Goal: Information Seeking & Learning: Check status

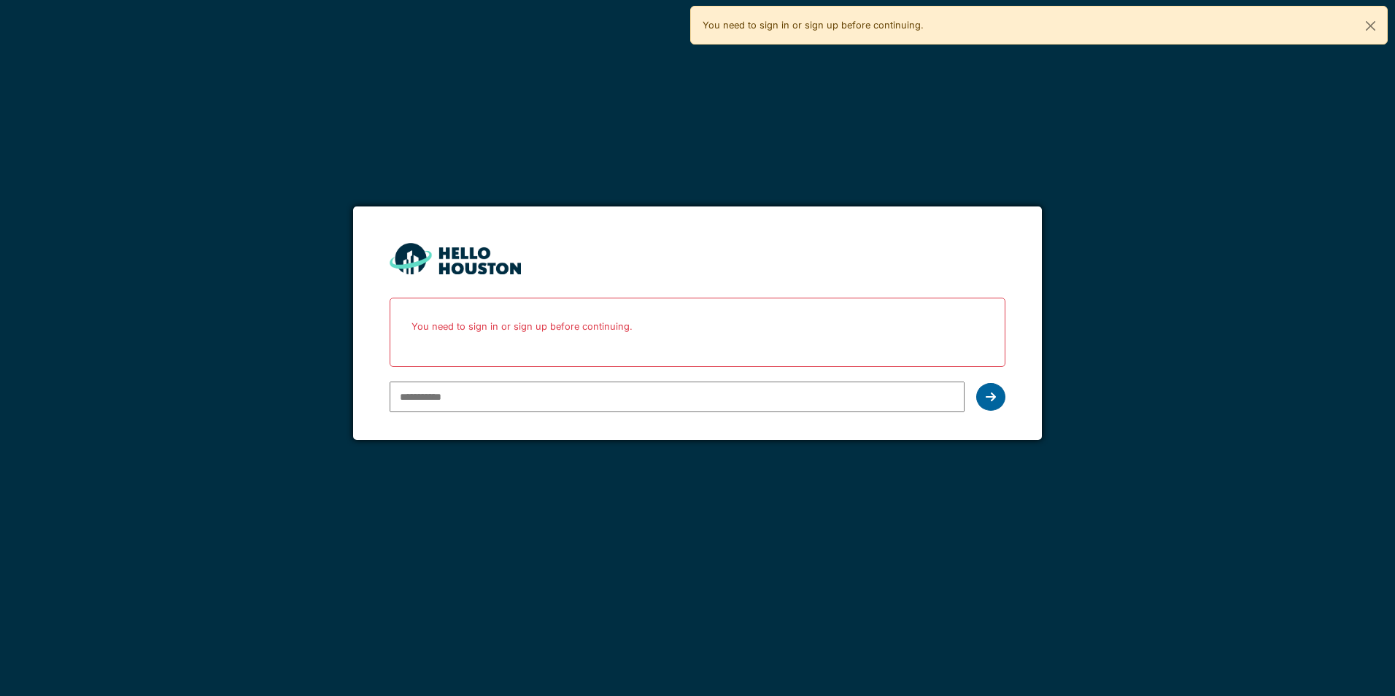
type input "**********"
click at [994, 394] on icon at bounding box center [991, 397] width 10 height 12
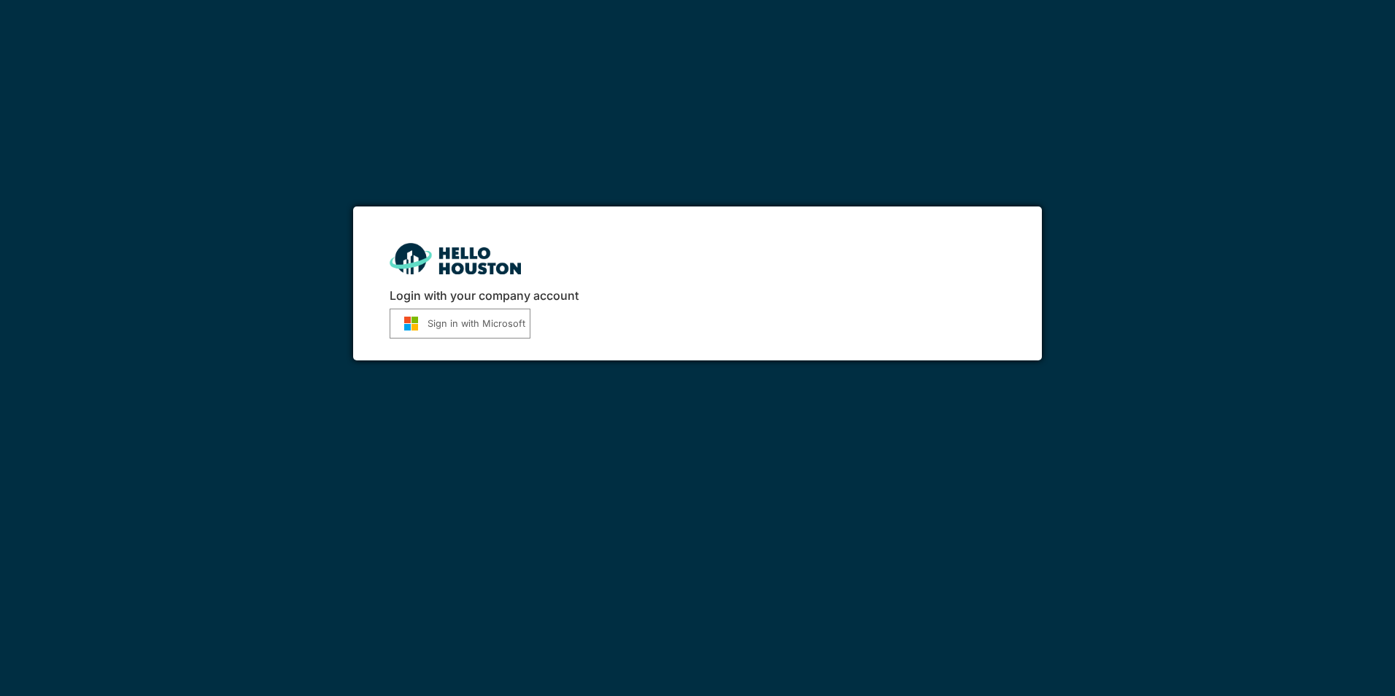
click at [492, 328] on button "Sign in with Microsoft" at bounding box center [460, 324] width 141 height 30
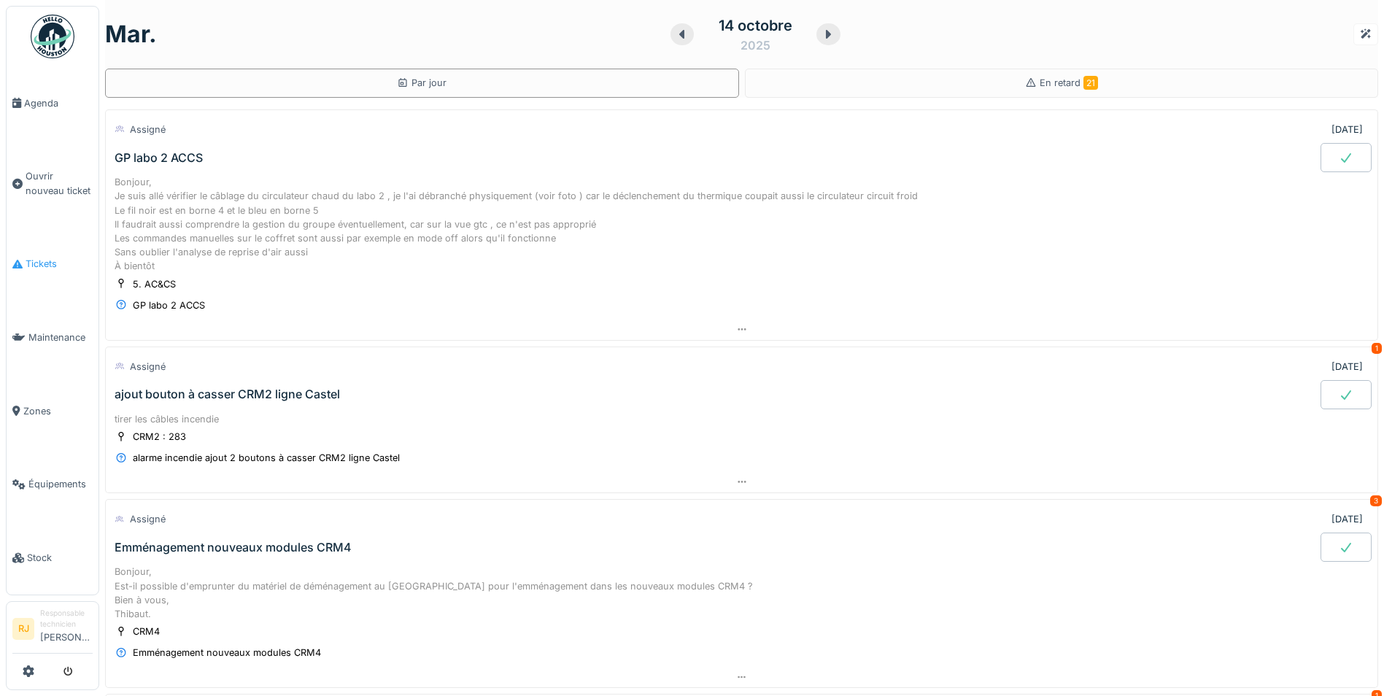
click at [68, 268] on link "Tickets" at bounding box center [53, 265] width 92 height 74
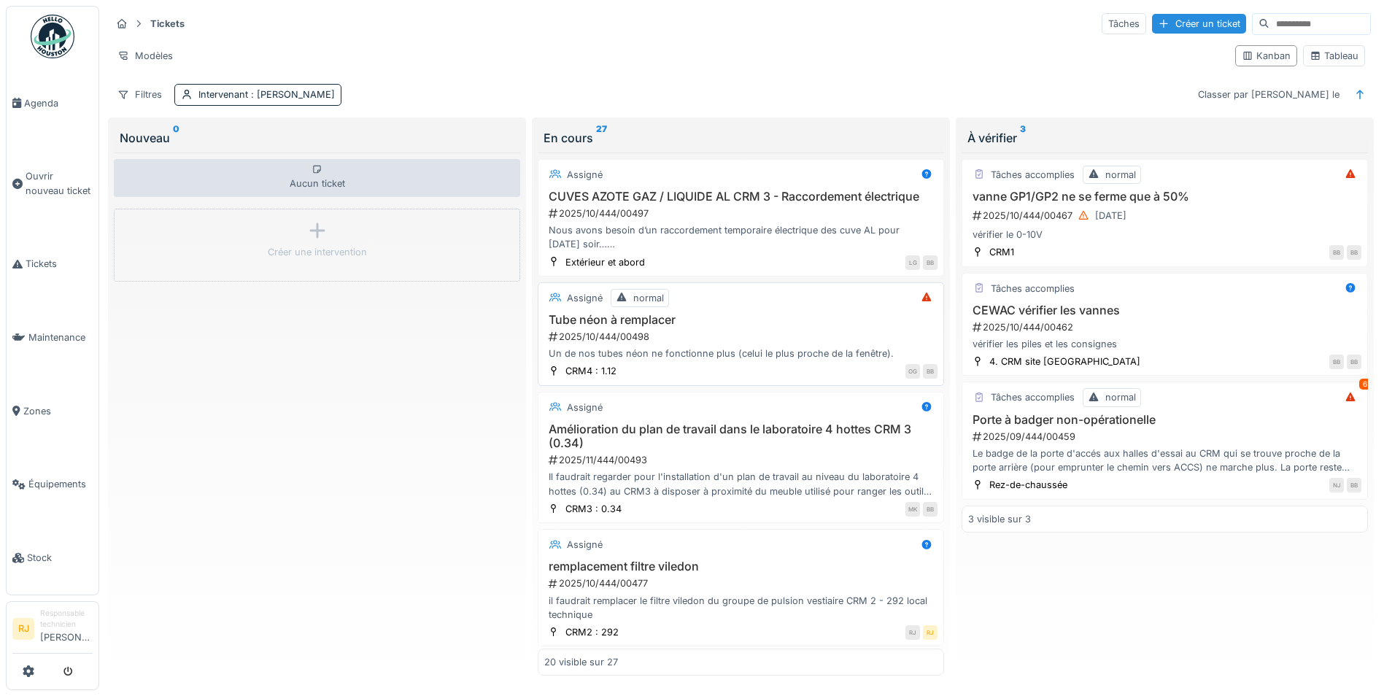
click at [654, 327] on h3 "Tube néon à remplacer" at bounding box center [740, 320] width 393 height 14
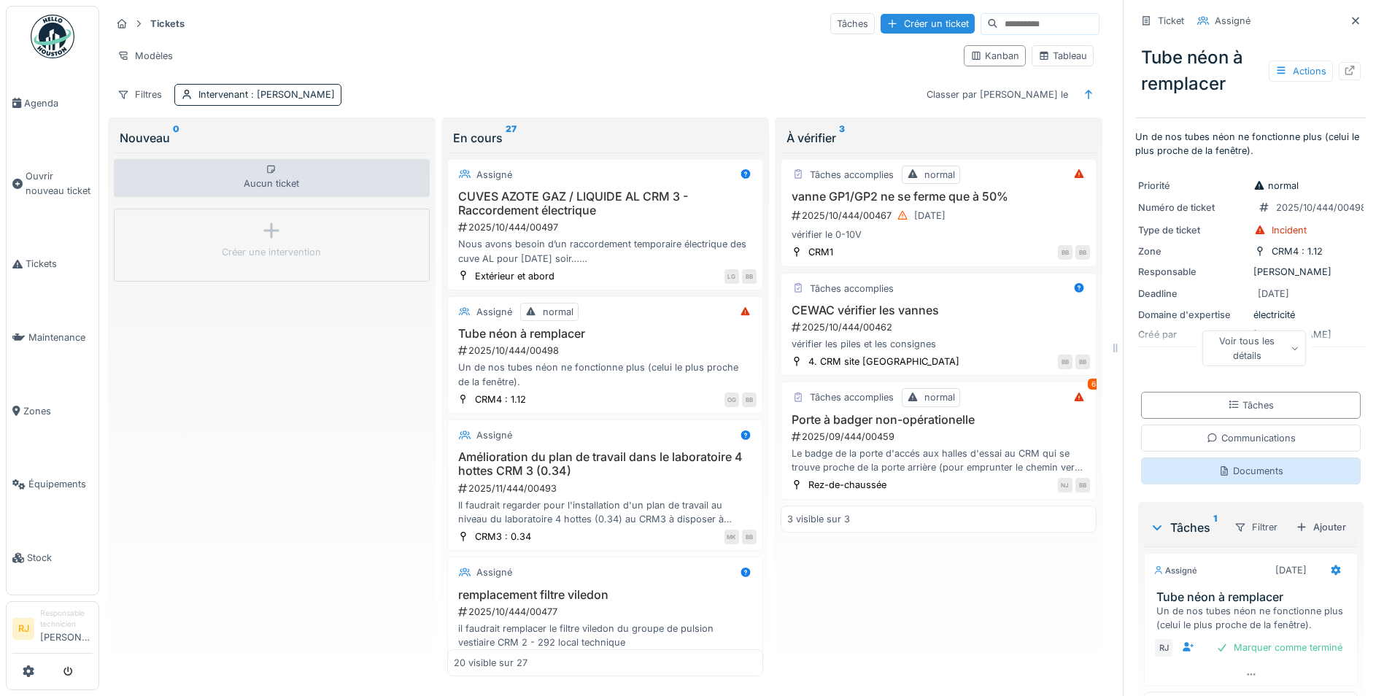
click at [1253, 459] on div "Documents" at bounding box center [1251, 470] width 220 height 27
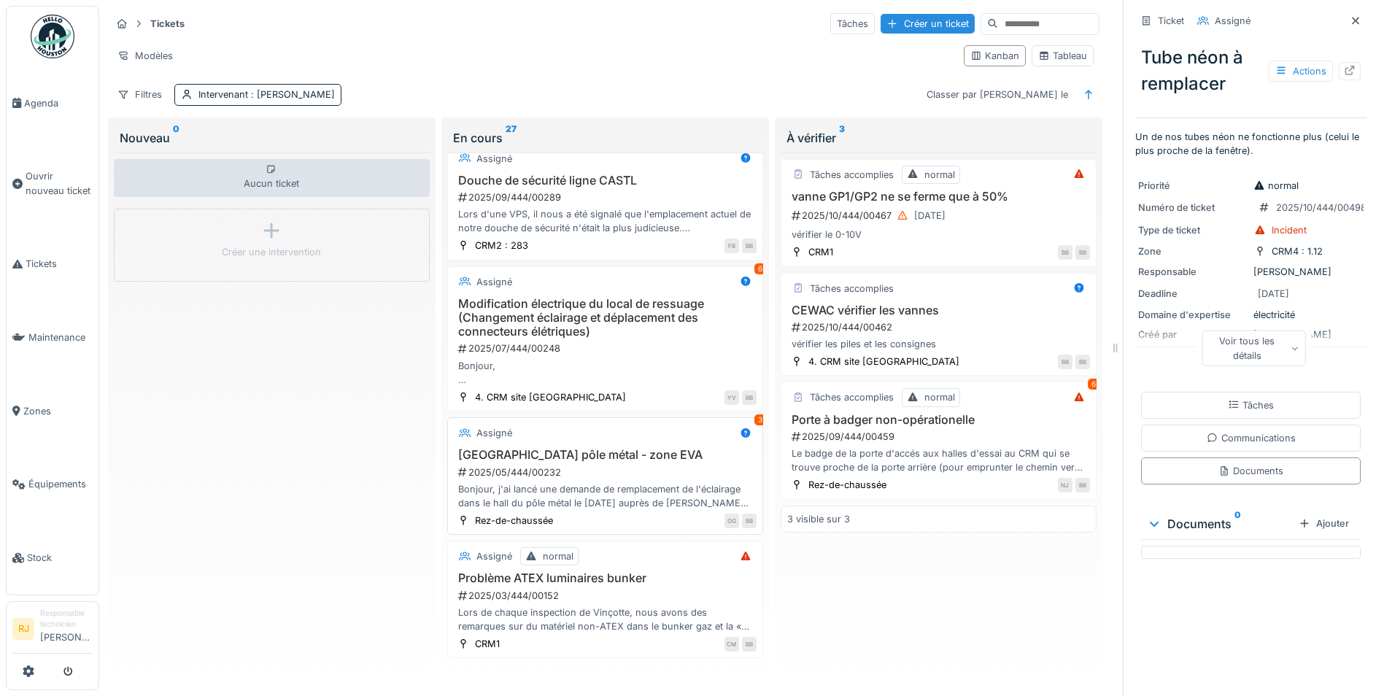
scroll to position [2035, 0]
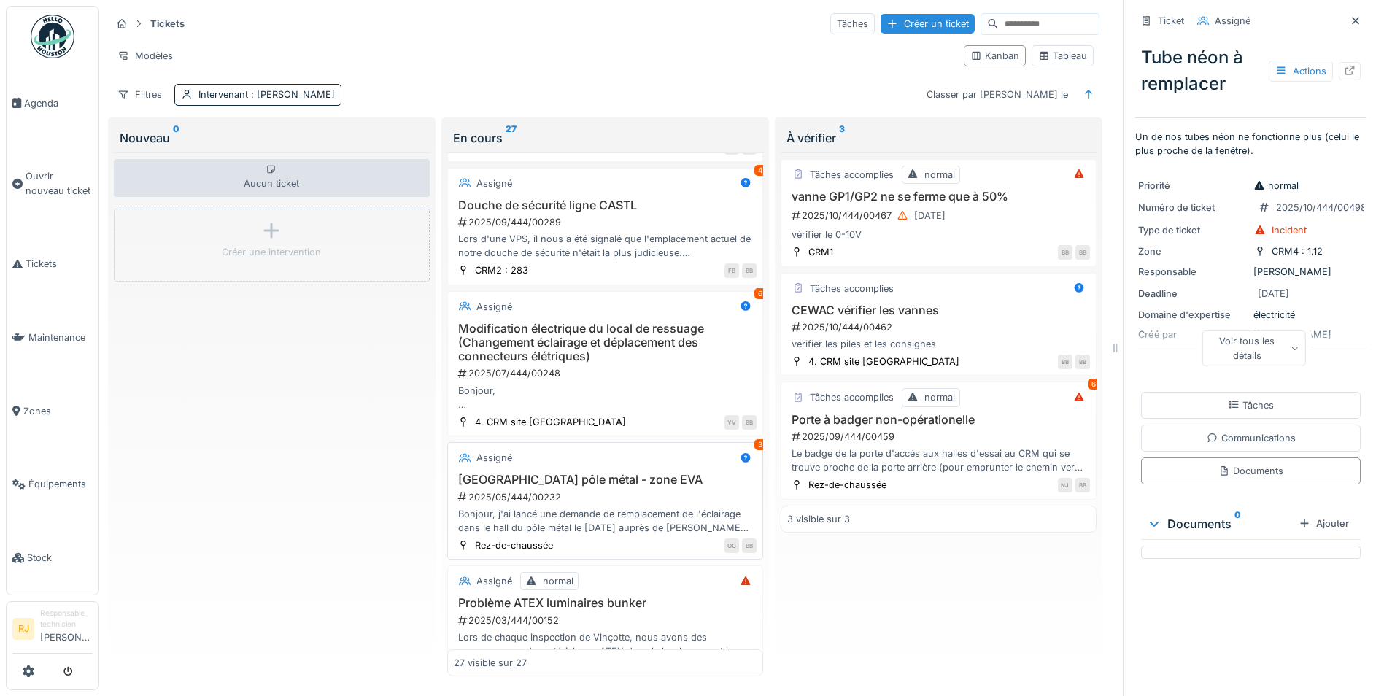
click at [607, 509] on div "Bonjour, j'ai lancé une demande de remplacement de l'éclairage dans le hall du …" at bounding box center [605, 521] width 303 height 28
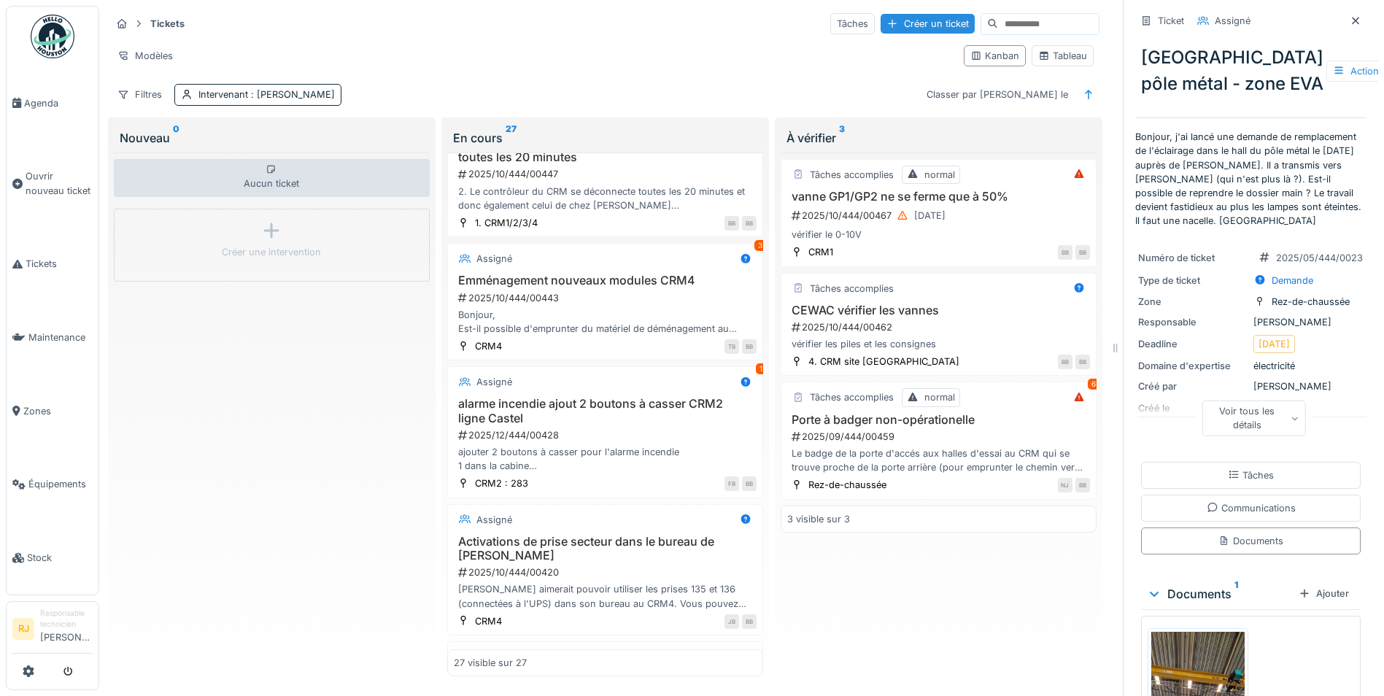
scroll to position [941, 0]
click at [608, 303] on div "Emménagement nouveaux modules CRM4 2025/10/444/00443 Bonjour, Est-il possible d…" at bounding box center [605, 308] width 303 height 62
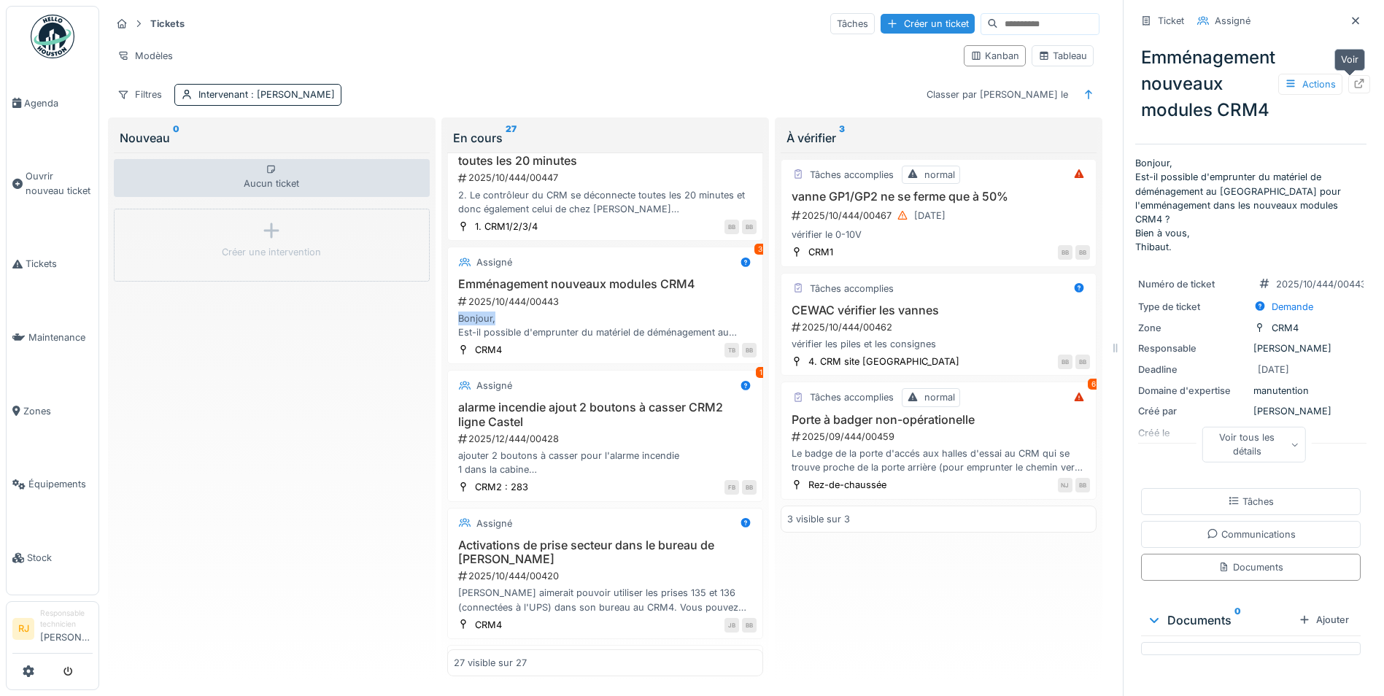
click at [1353, 79] on icon at bounding box center [1359, 83] width 12 height 9
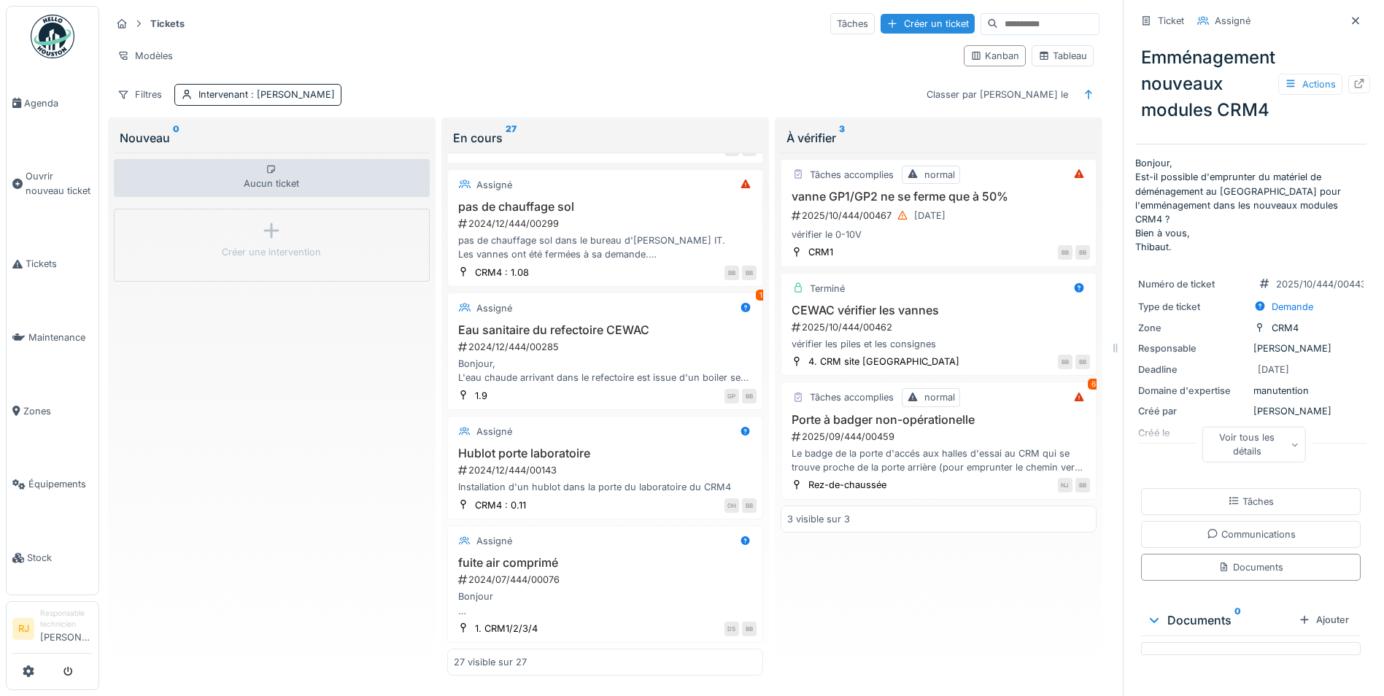
scroll to position [2926, 0]
click at [883, 306] on h3 "CEWAC vérifier les vannes" at bounding box center [938, 310] width 303 height 14
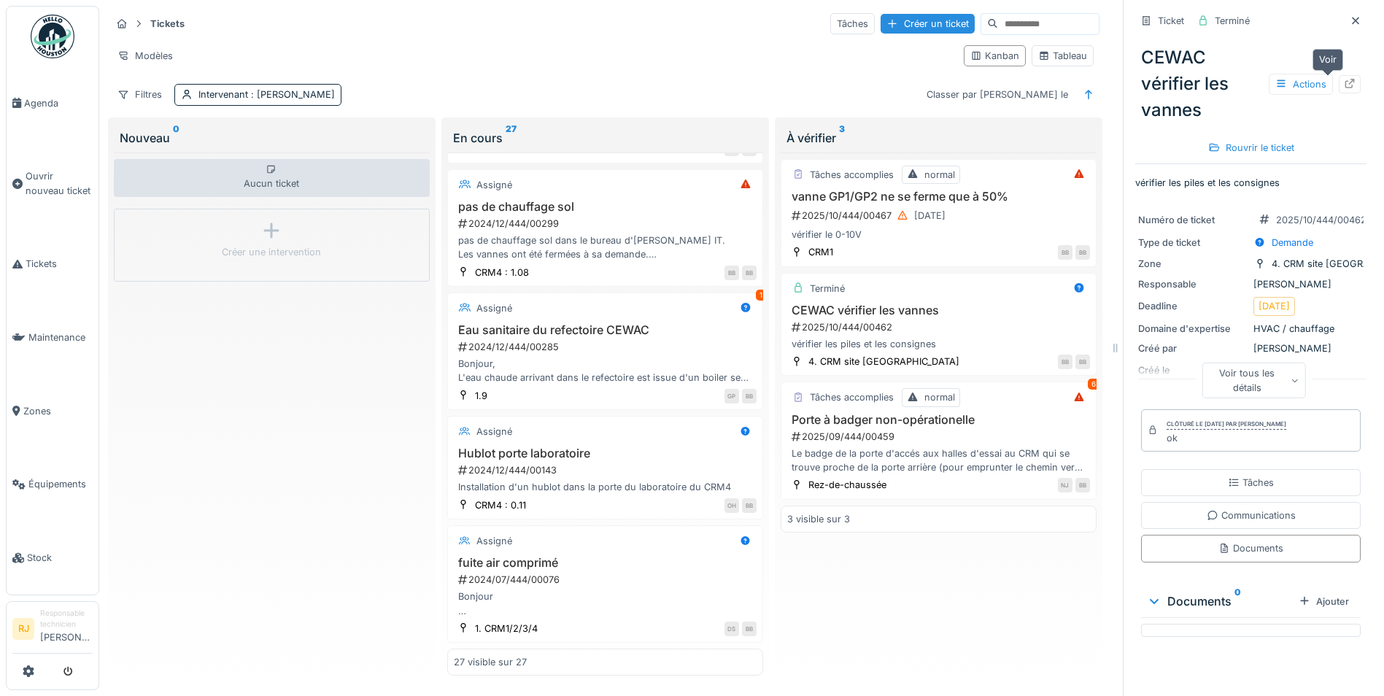
click at [1344, 79] on icon at bounding box center [1350, 83] width 12 height 9
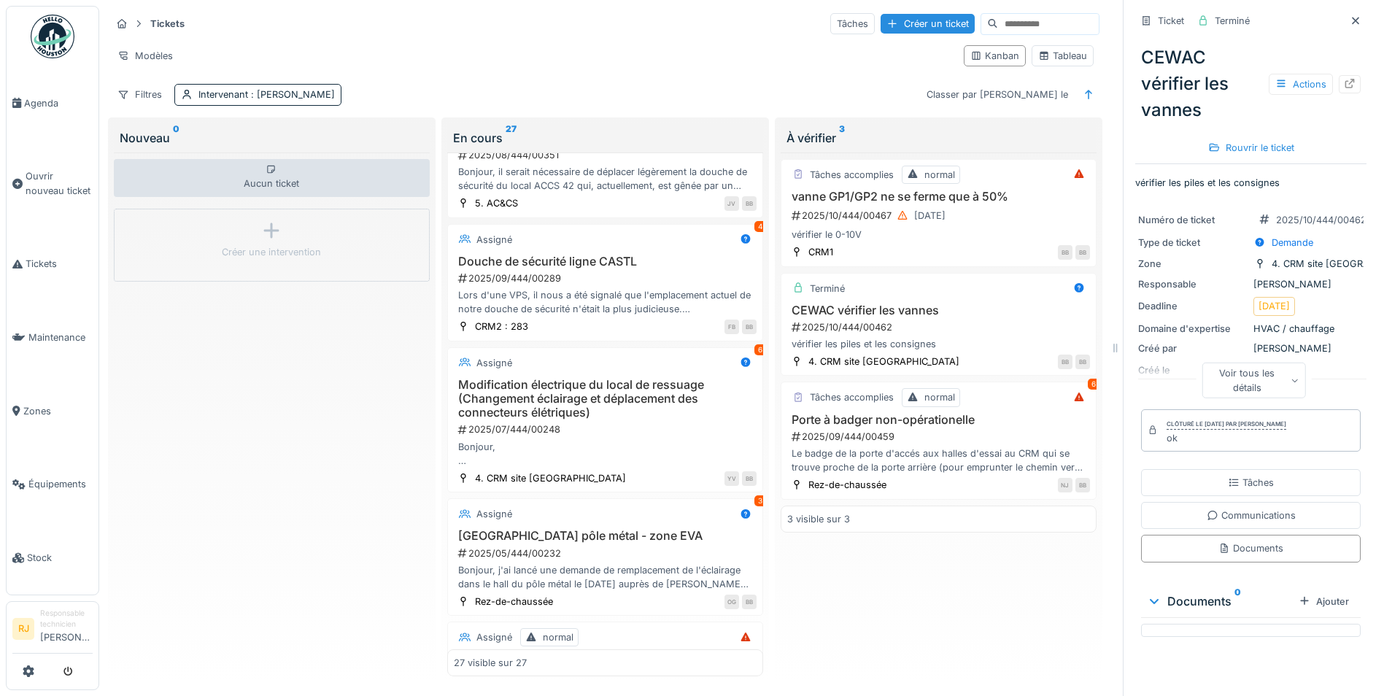
scroll to position [1978, 0]
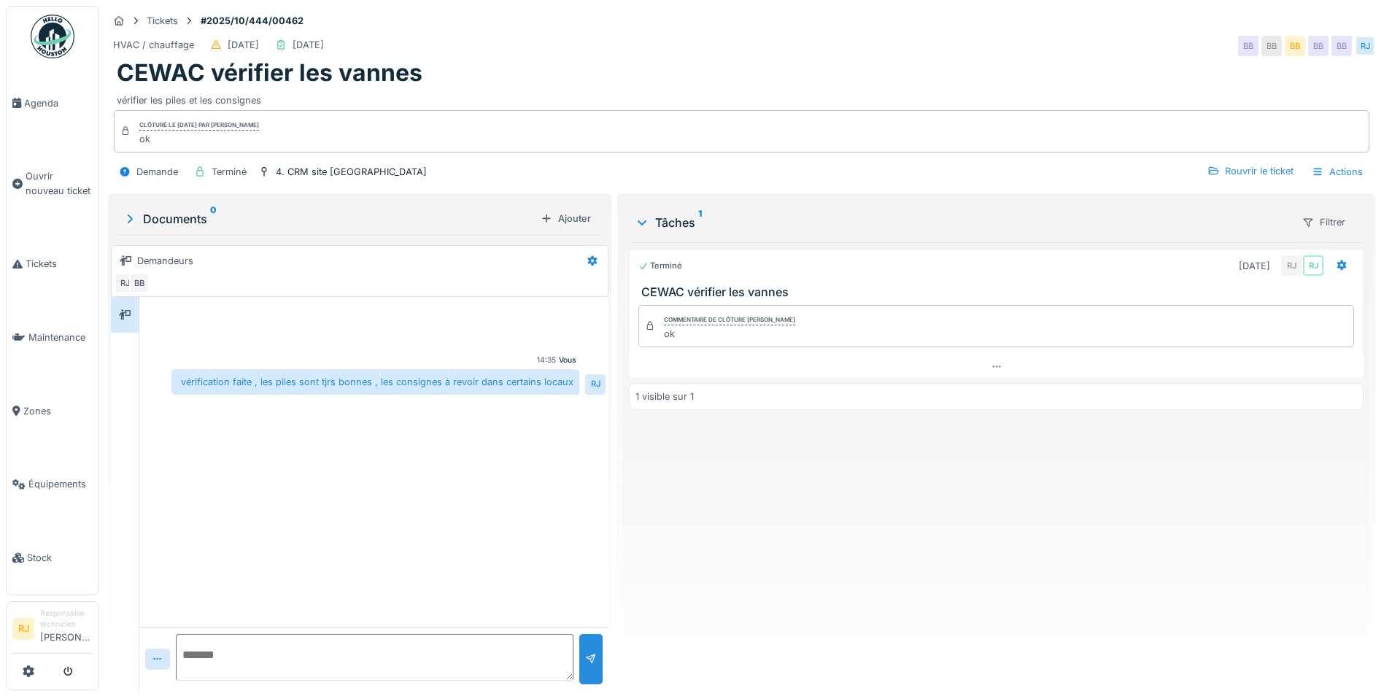
click at [446, 98] on div "vérifier les piles et les consignes" at bounding box center [742, 98] width 1250 height 20
drag, startPoint x: 126, startPoint y: 70, endPoint x: 498, endPoint y: 83, distance: 371.5
click at [498, 83] on div "CEWAC vérifier les vannes" at bounding box center [742, 73] width 1250 height 28
drag, startPoint x: 498, startPoint y: 83, endPoint x: 808, endPoint y: 80, distance: 310.0
click at [808, 80] on div "CEWAC vérifier les vannes" at bounding box center [742, 73] width 1250 height 28
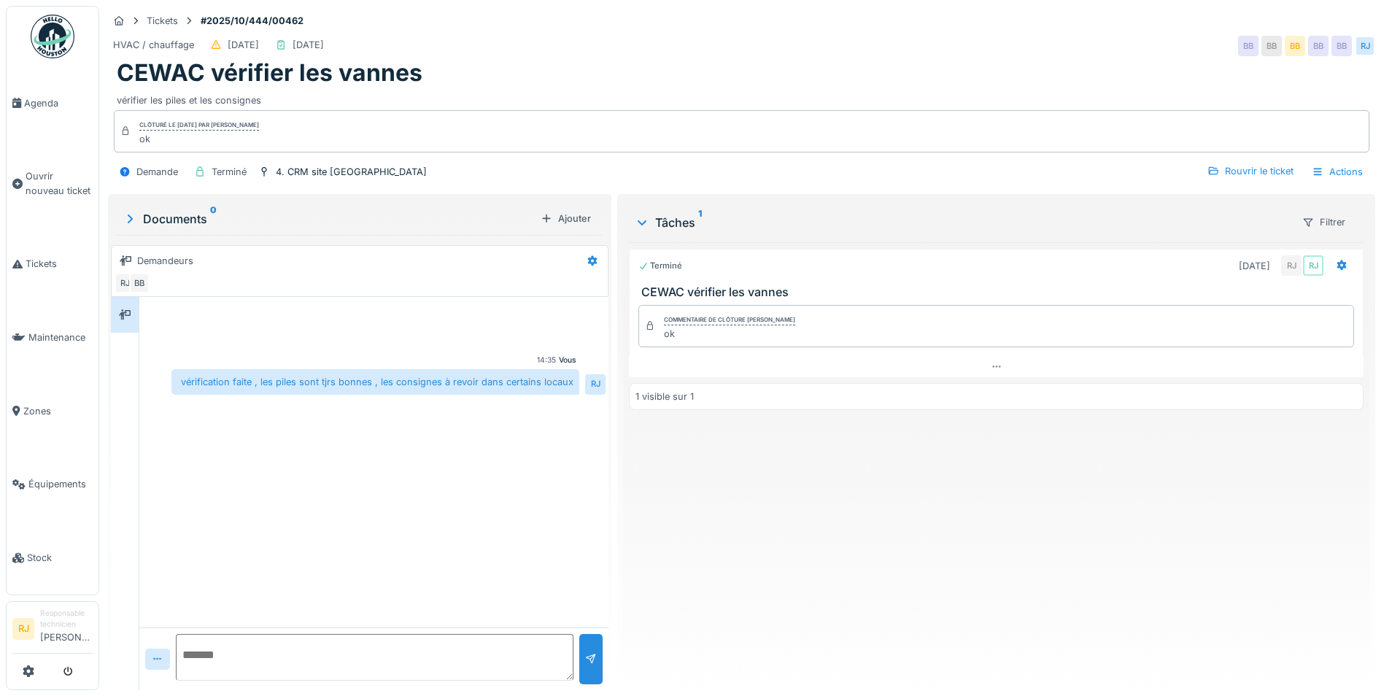
drag, startPoint x: 715, startPoint y: 65, endPoint x: 1150, endPoint y: 387, distance: 541.9
click at [1150, 387] on div "1 visible sur 1" at bounding box center [996, 396] width 735 height 27
click at [711, 593] on div "Terminé [DATE] RJ RJ CEWAC vérifier les vannes Commentaire de clôture [PERSON_N…" at bounding box center [996, 460] width 735 height 436
